Goal: Navigation & Orientation: Find specific page/section

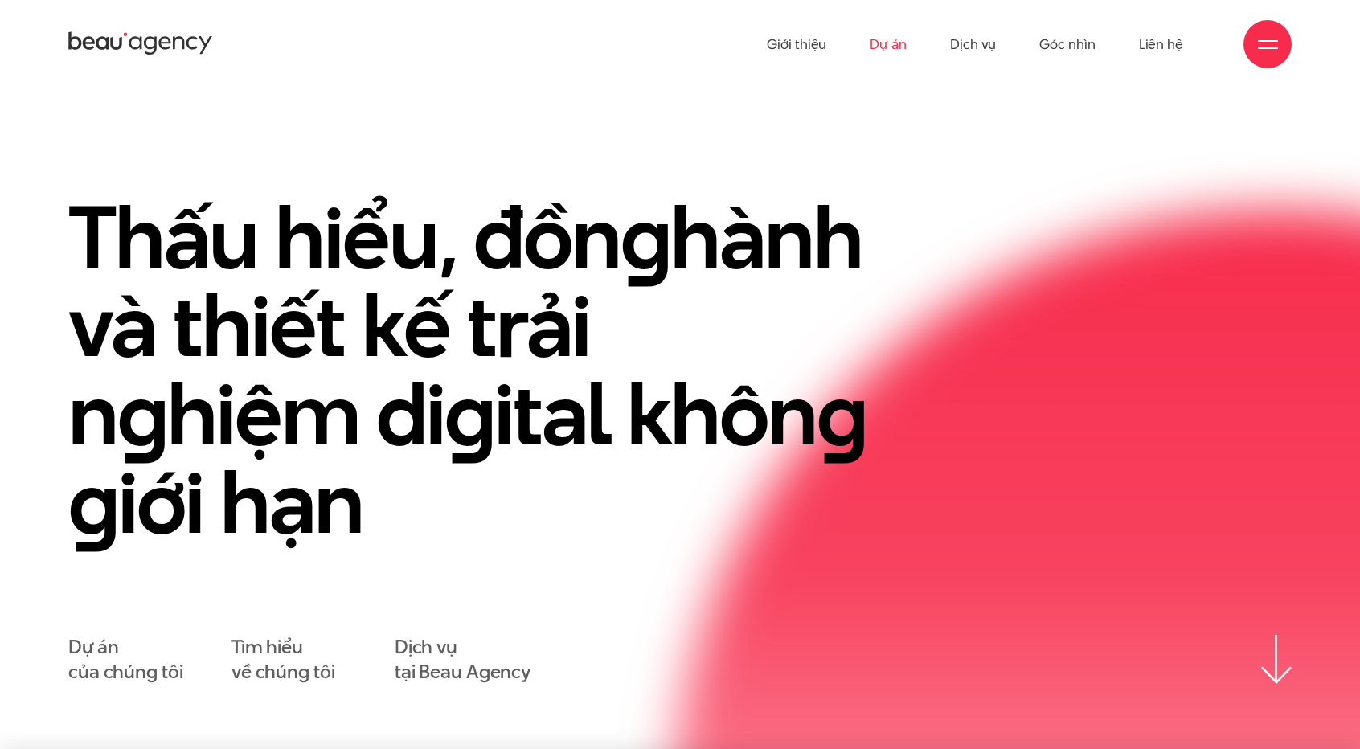
click at [888, 47] on link "Dự án" at bounding box center [888, 44] width 37 height 88
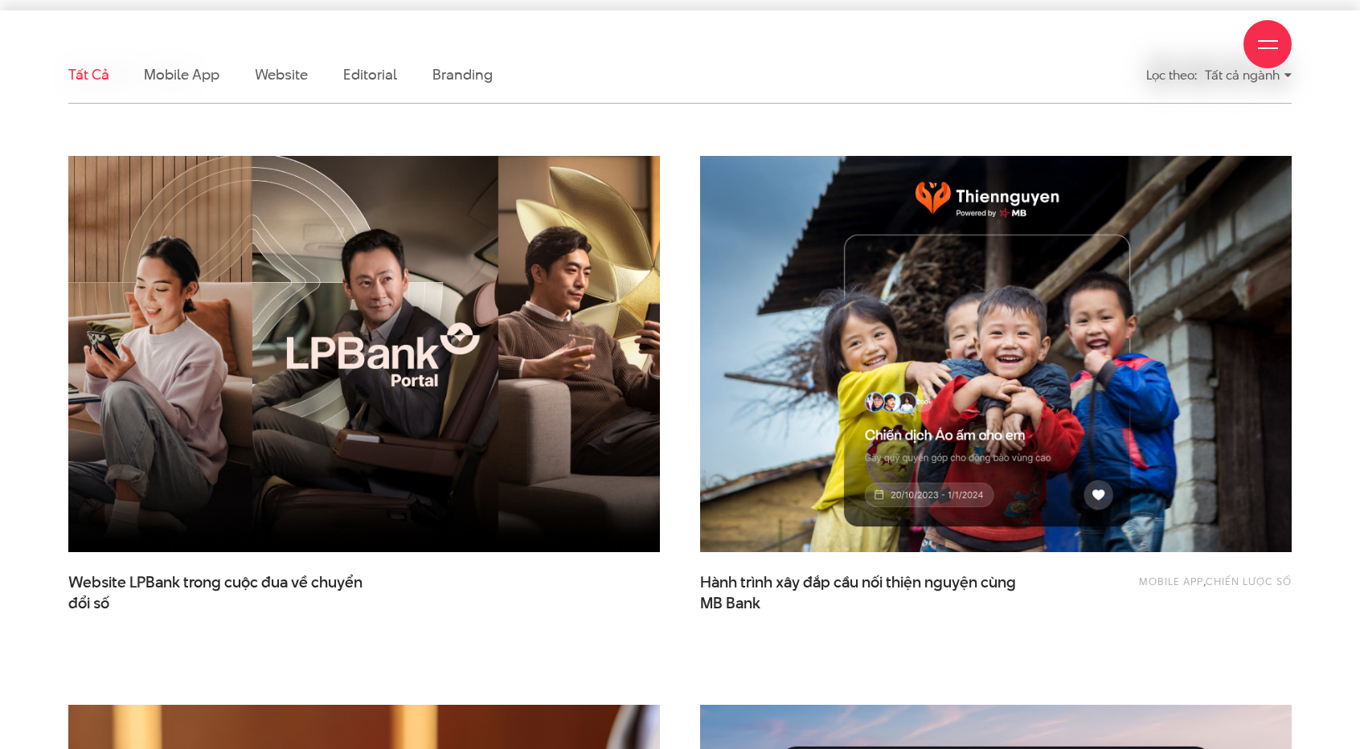
scroll to position [555, 0]
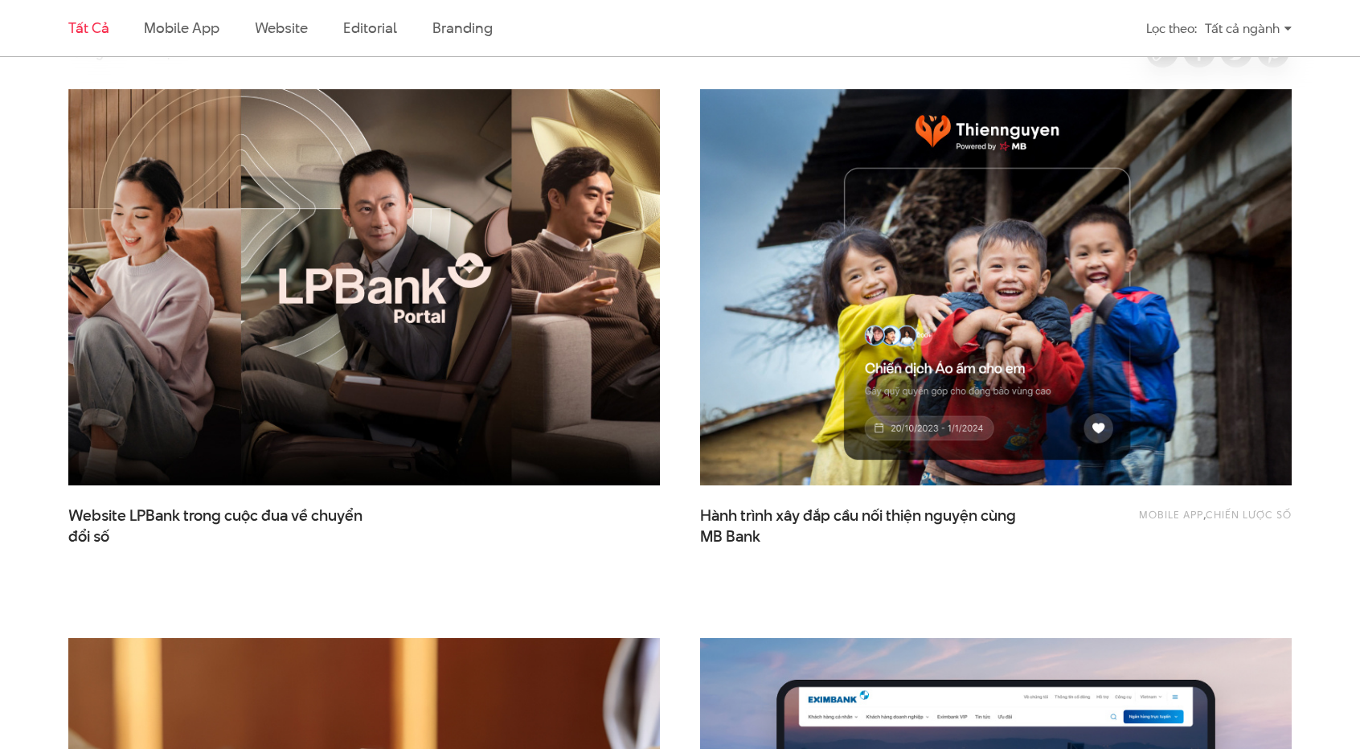
click at [444, 359] on img at bounding box center [364, 287] width 651 height 436
